Goal: Find specific page/section

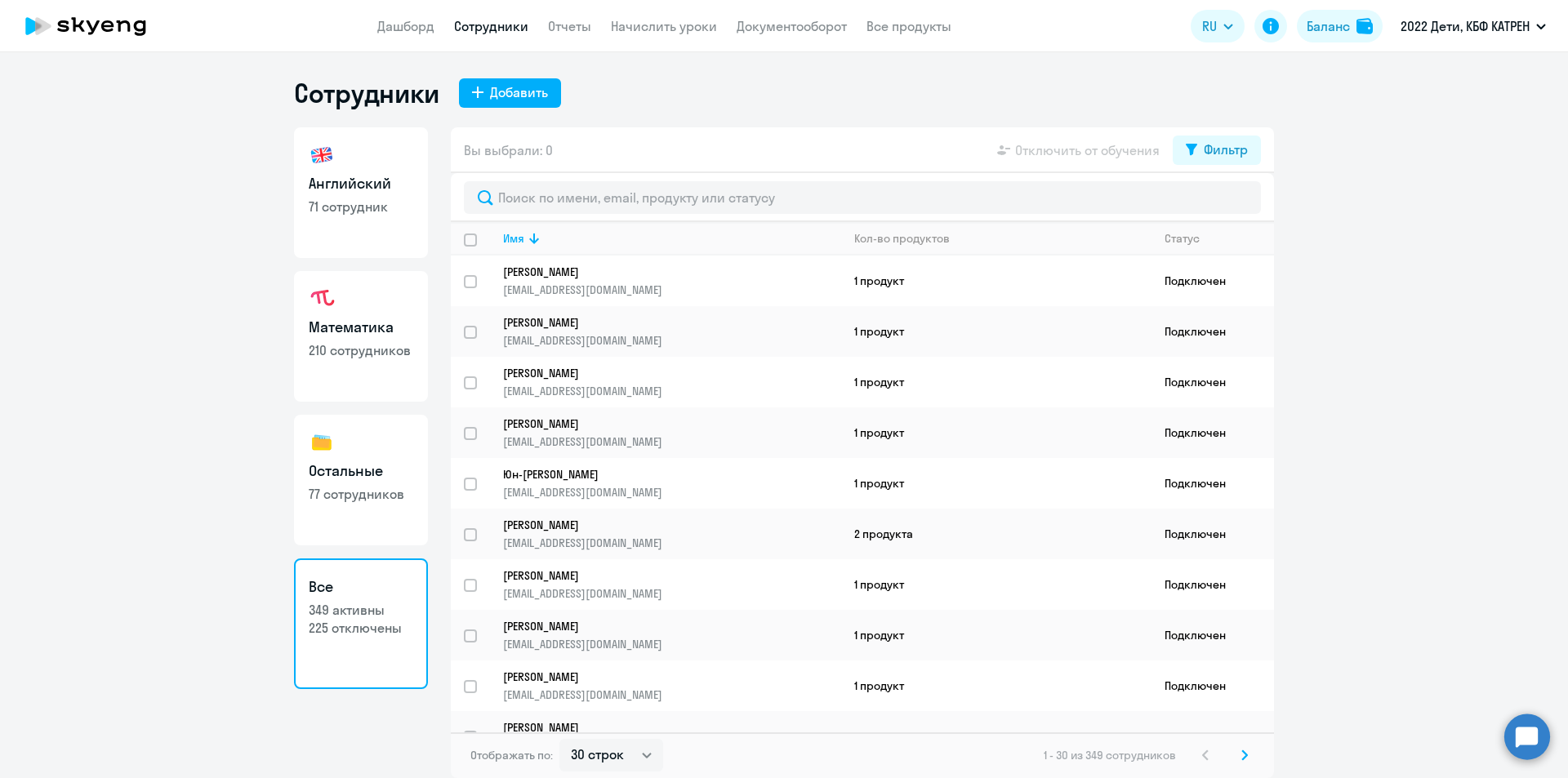
select select "30"
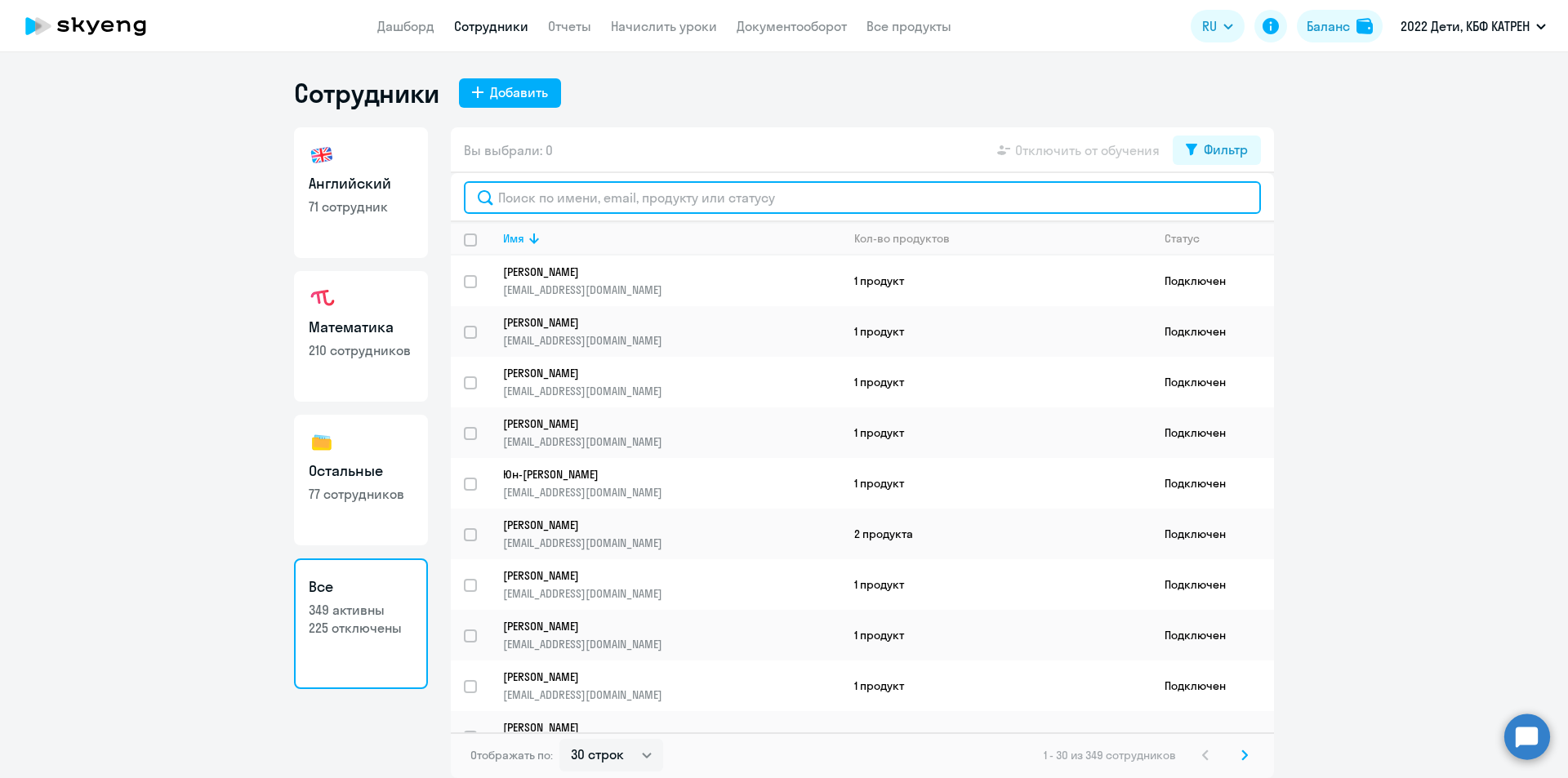
click at [620, 187] on input "text" at bounding box center [863, 197] width 798 height 32
click at [625, 196] on input "text" at bounding box center [863, 197] width 798 height 32
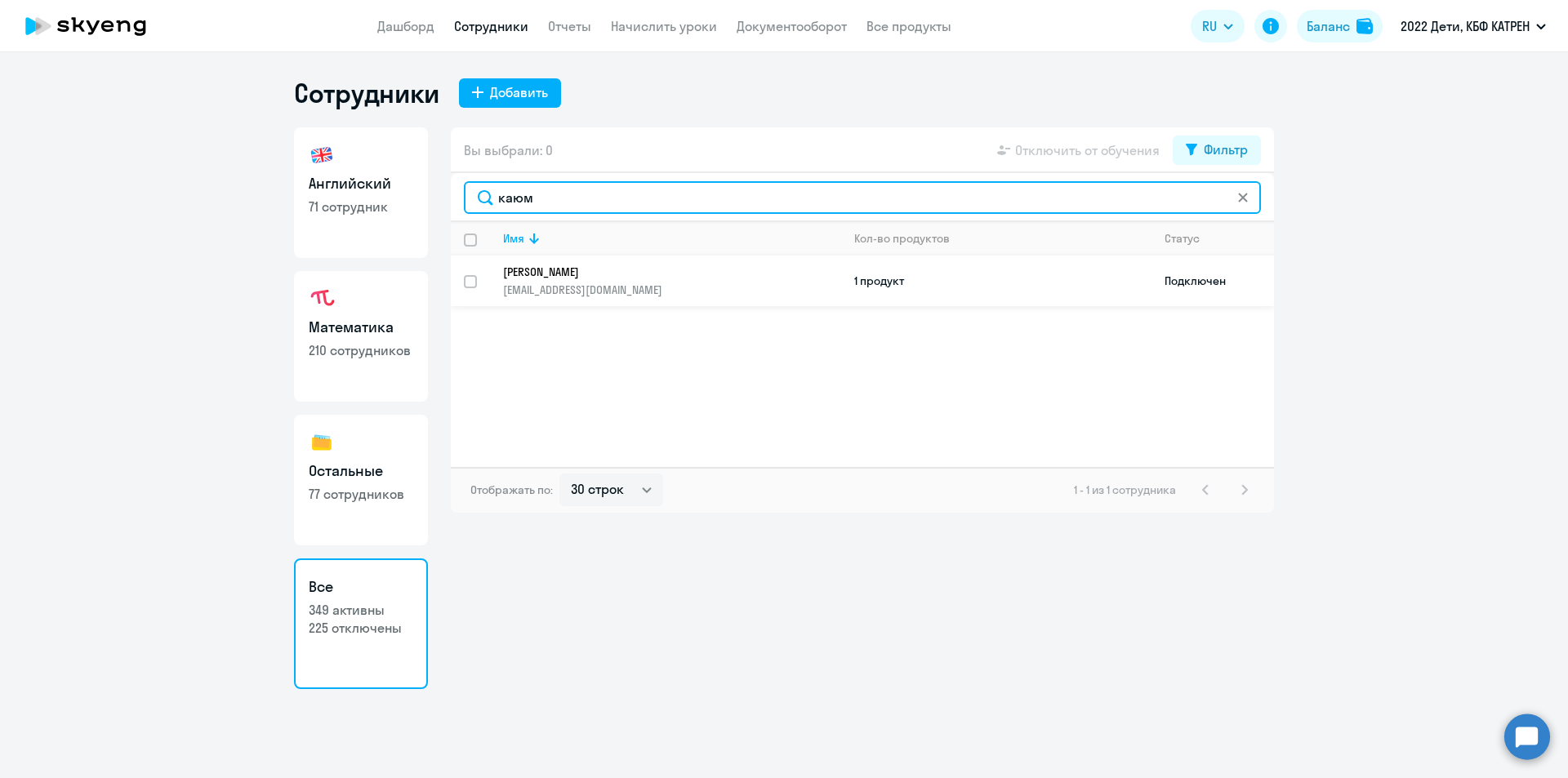
type input "каюм"
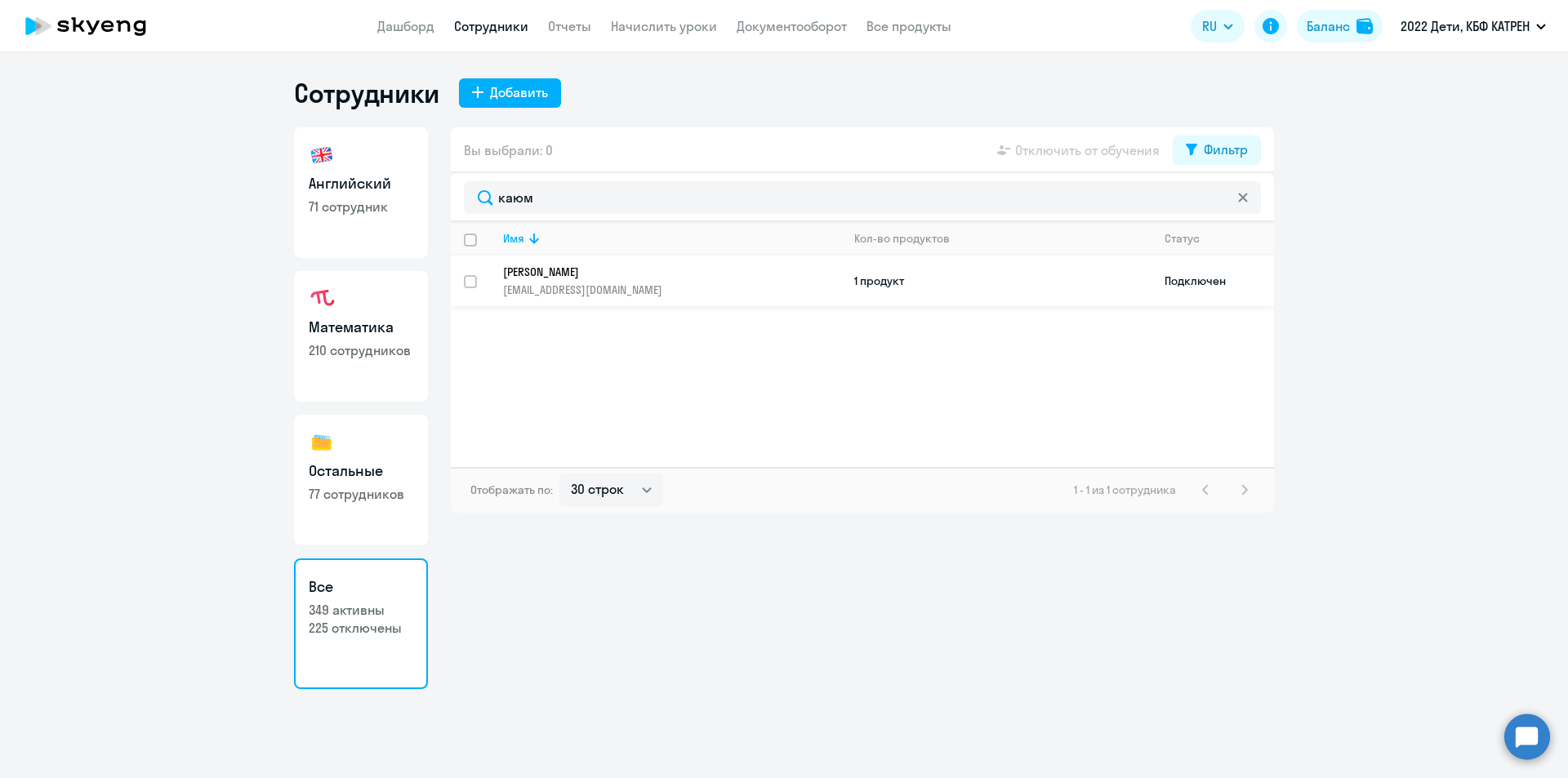
click at [623, 261] on td "[PERSON_NAME] [EMAIL_ADDRESS][DOMAIN_NAME]" at bounding box center [666, 281] width 352 height 51
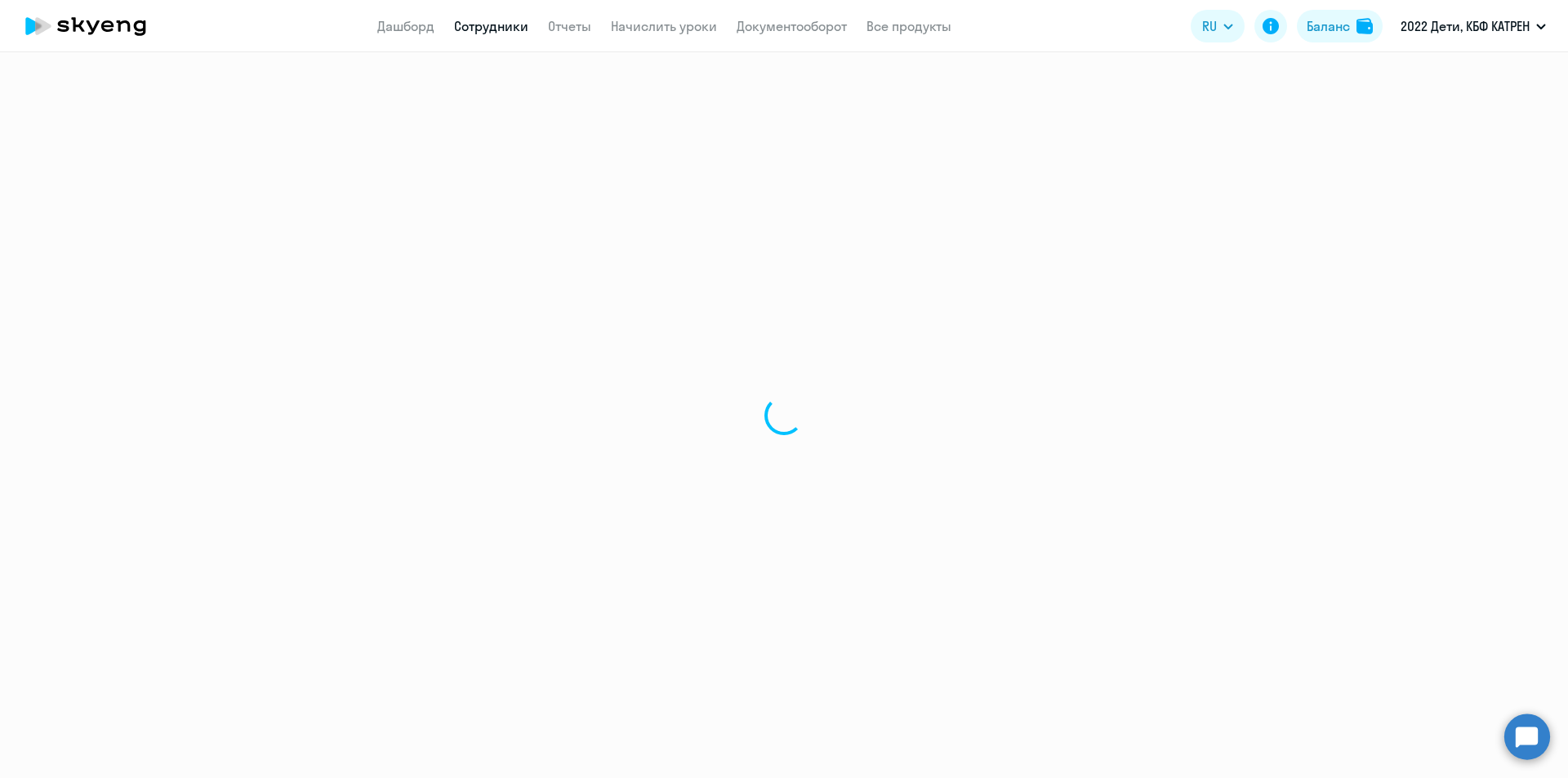
select select "math"
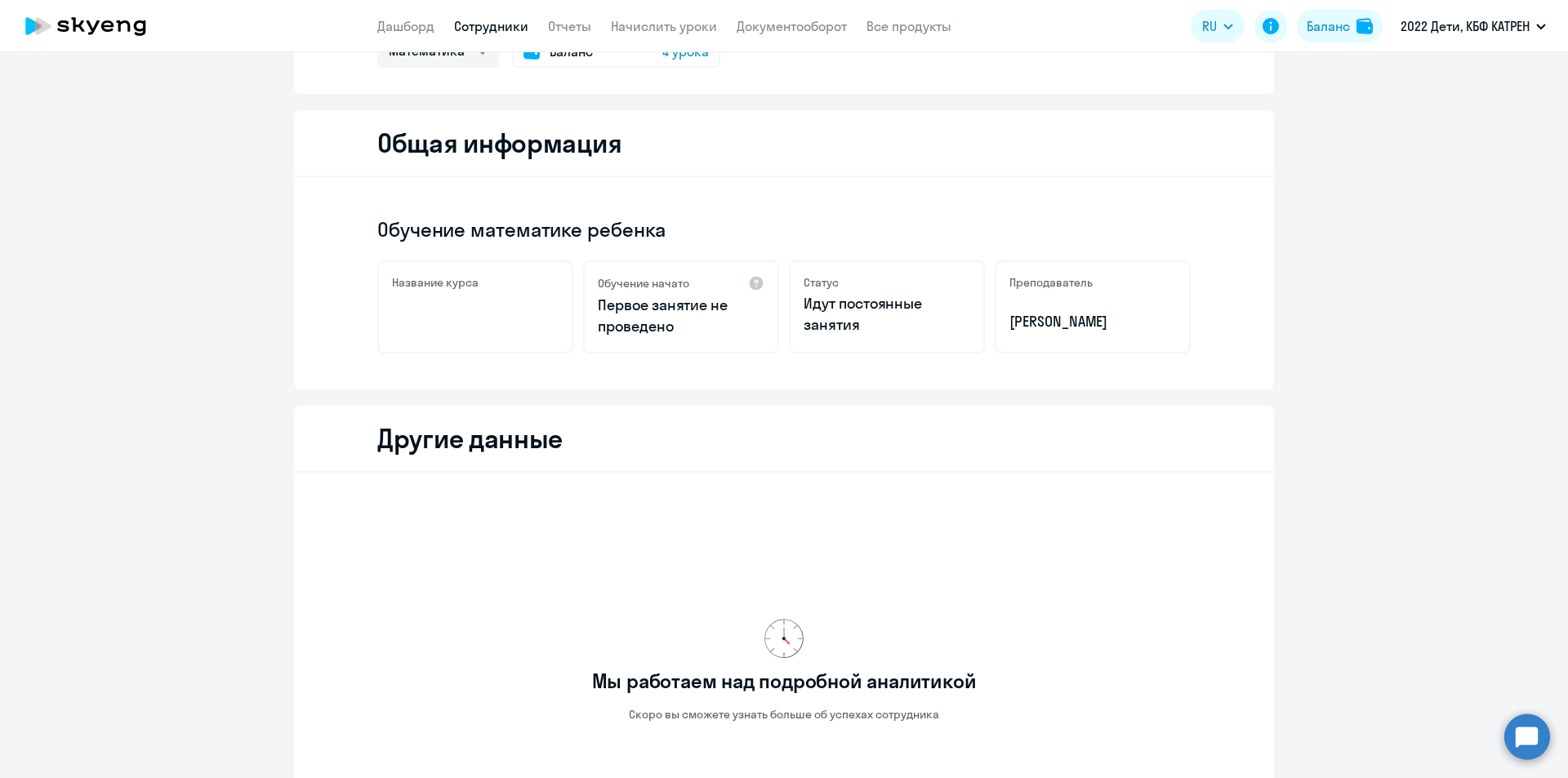
scroll to position [163, 0]
